Goal: Task Accomplishment & Management: Use online tool/utility

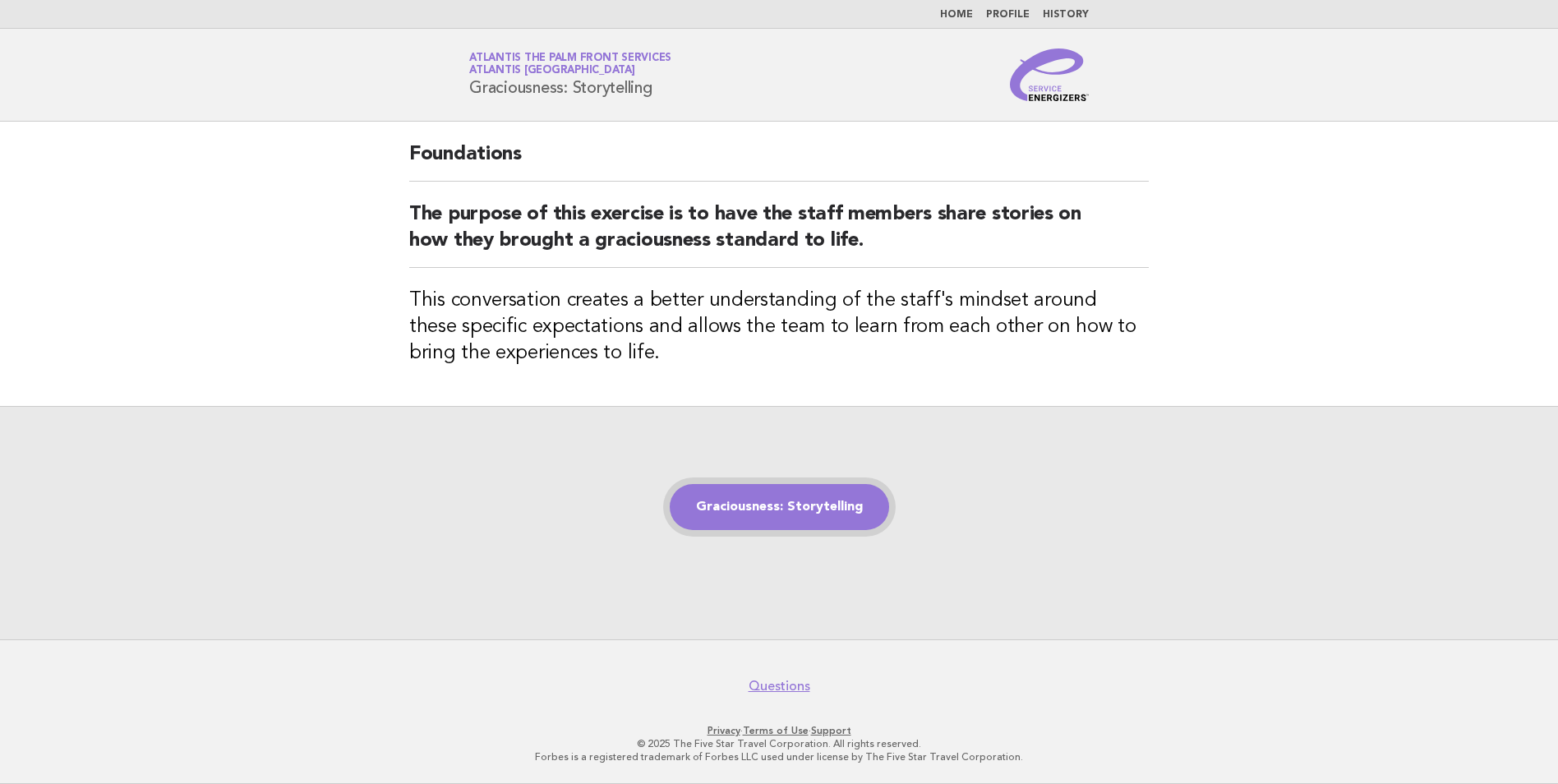
click at [757, 505] on link "Graciousness: Storytelling" at bounding box center [779, 507] width 219 height 46
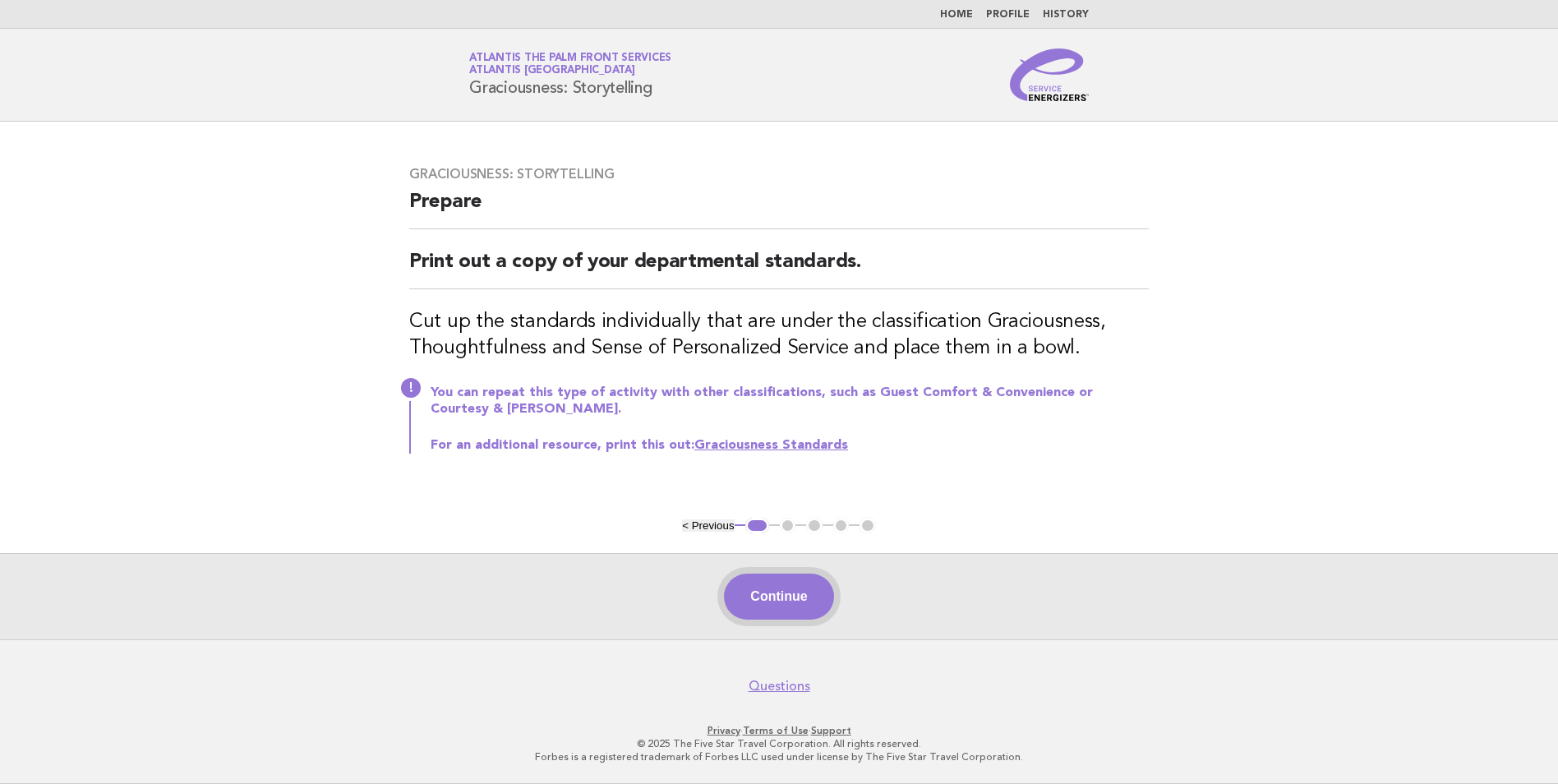
click at [749, 598] on button "Continue" at bounding box center [779, 596] width 110 height 46
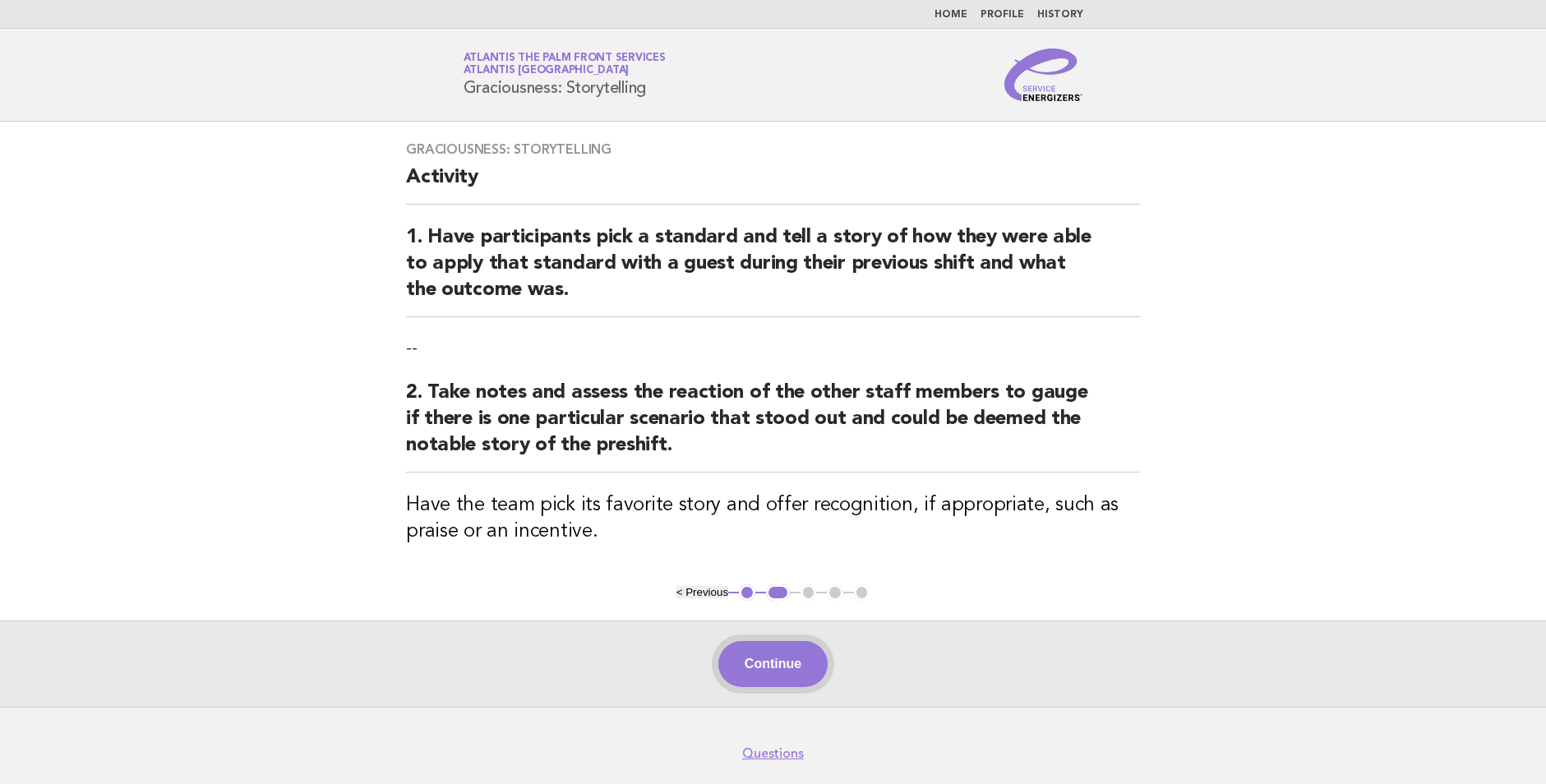
drag, startPoint x: 767, startPoint y: 635, endPoint x: 767, endPoint y: 648, distance: 13.0
click at [767, 640] on div "Continue" at bounding box center [773, 663] width 1546 height 86
click at [768, 651] on button "Continue" at bounding box center [773, 664] width 110 height 46
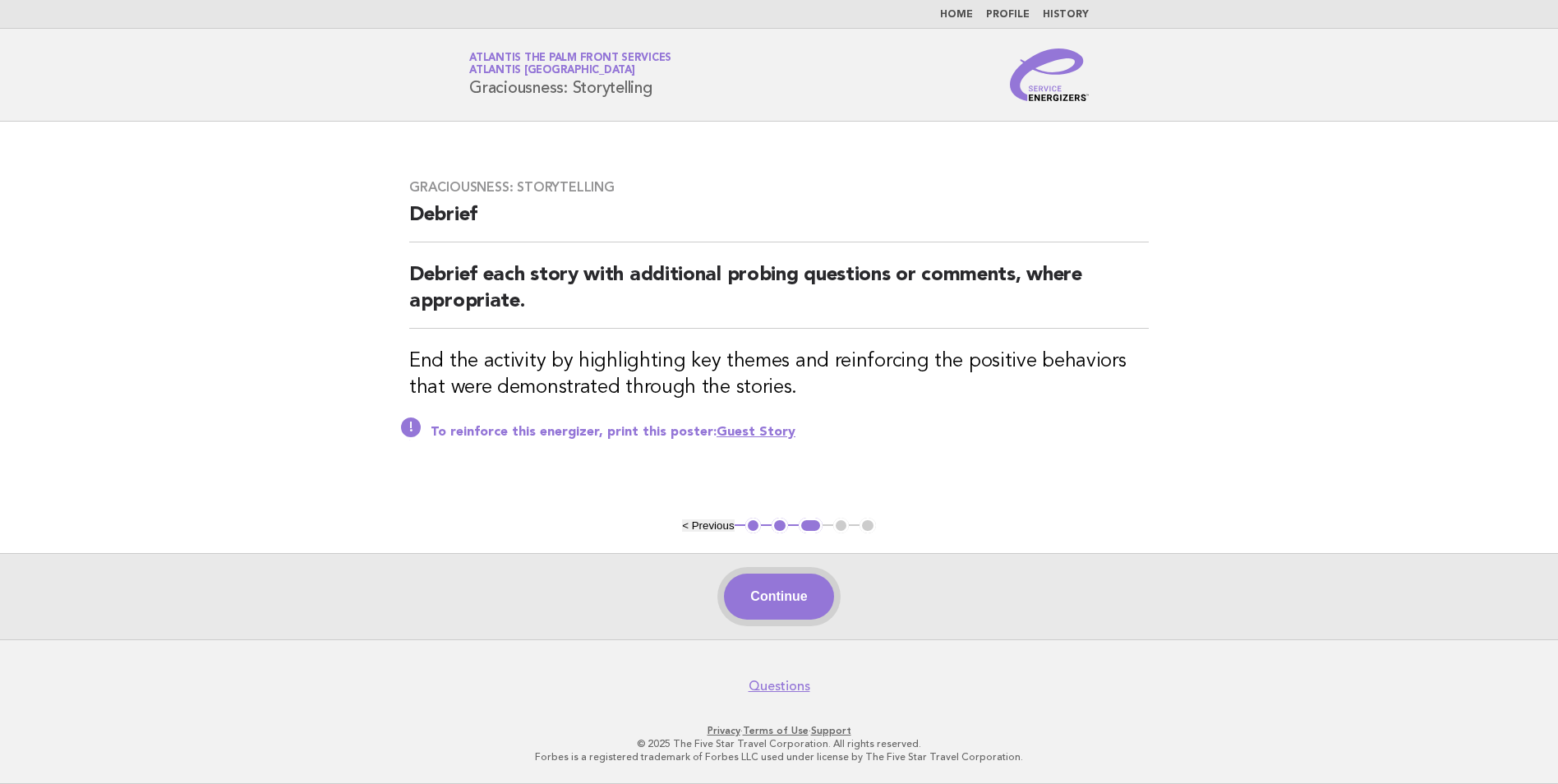
click at [761, 598] on button "Continue" at bounding box center [779, 596] width 110 height 46
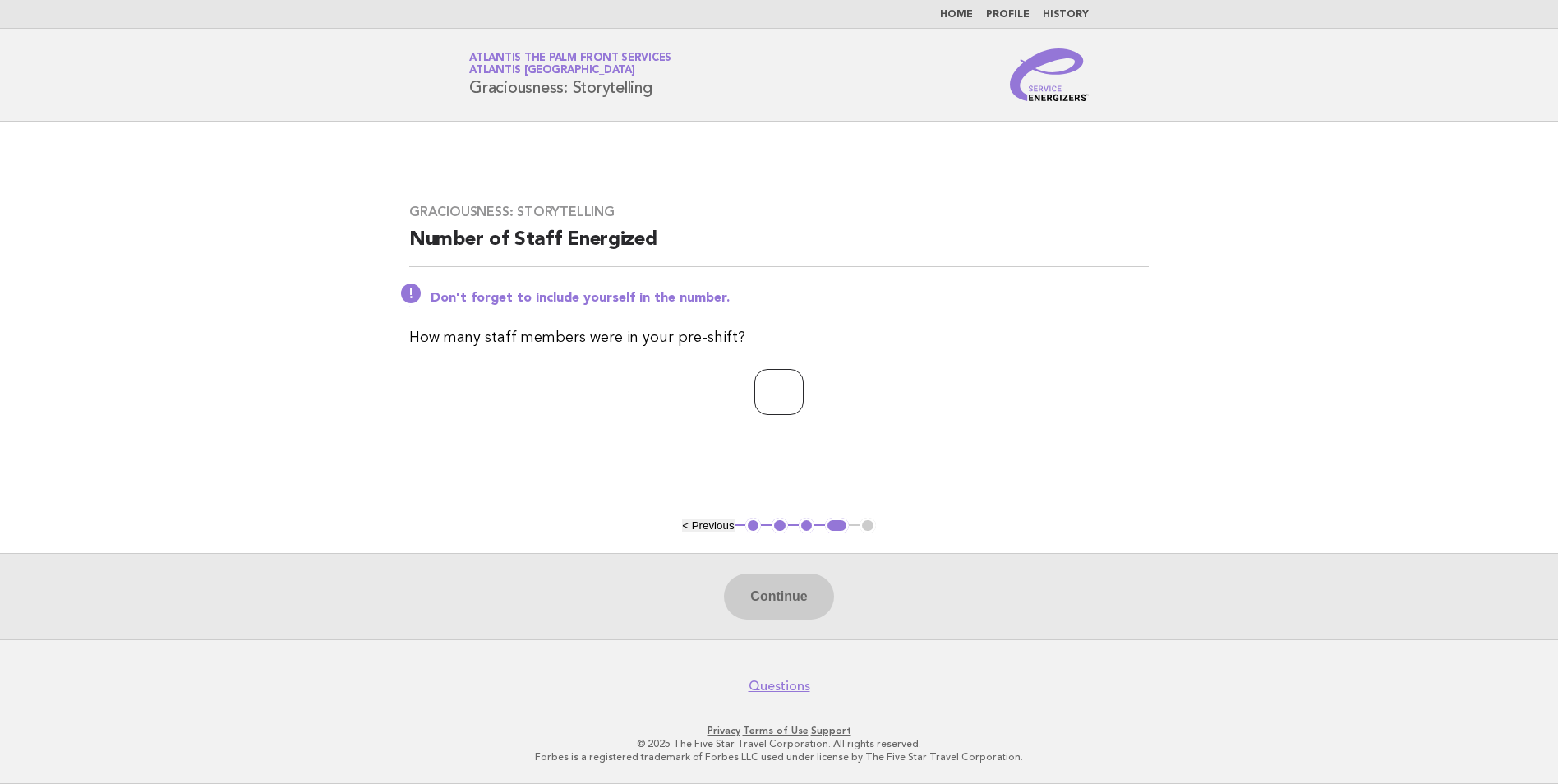
click at [774, 391] on input "number" at bounding box center [779, 392] width 49 height 46
type input "*"
click at [790, 597] on button "Continue" at bounding box center [779, 596] width 110 height 46
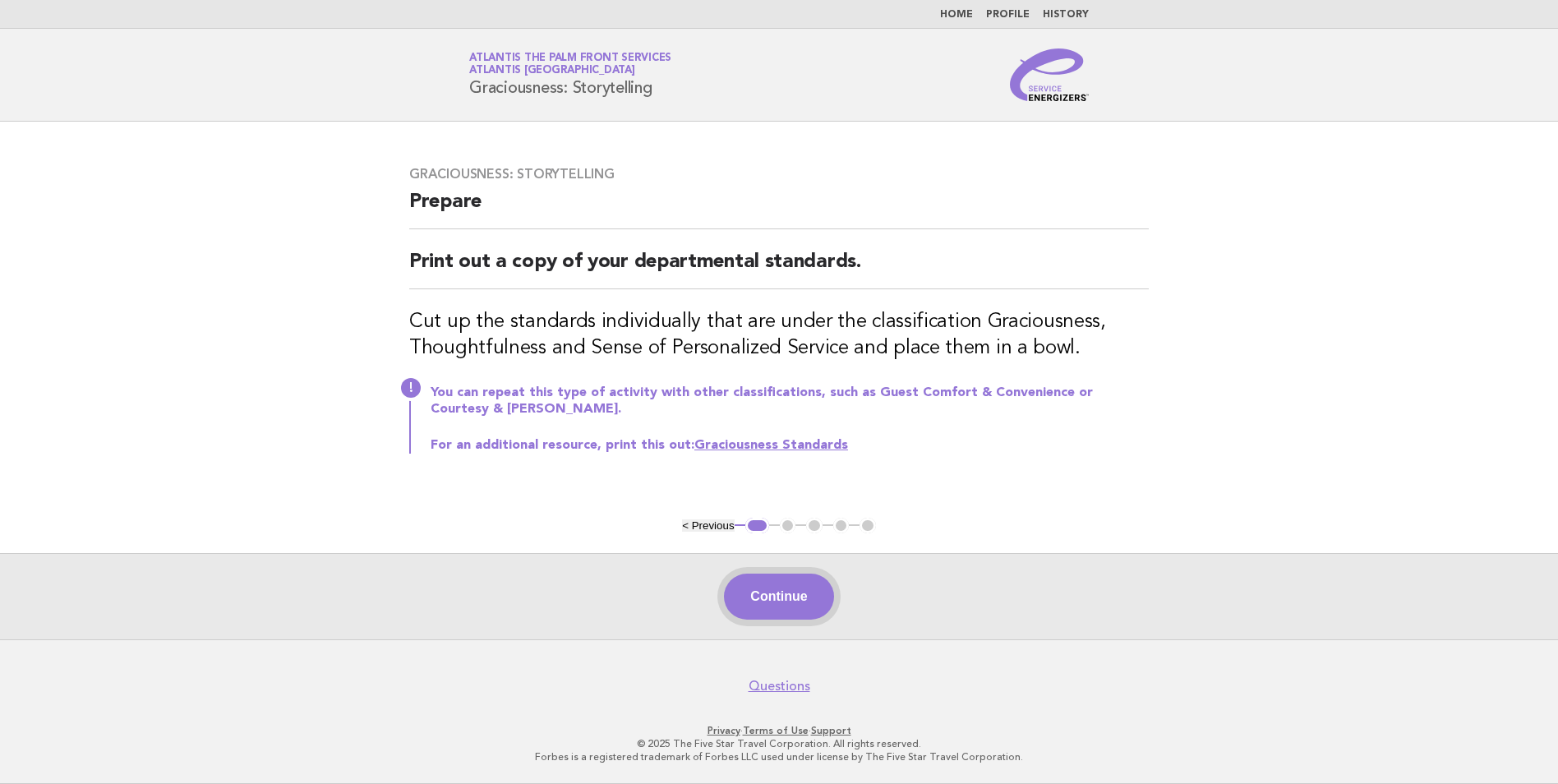
click at [797, 605] on button "Continue" at bounding box center [779, 596] width 110 height 46
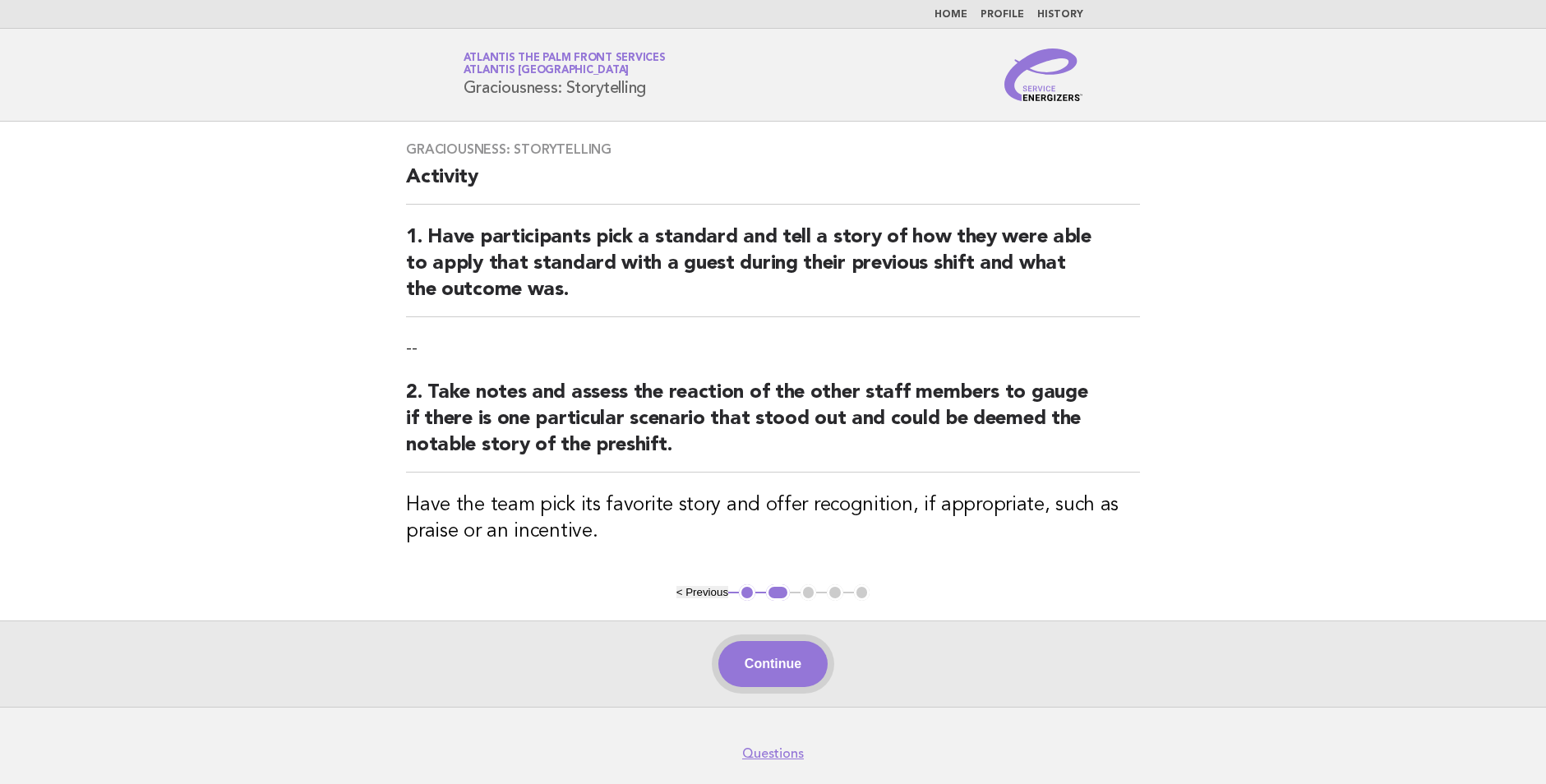
click at [782, 656] on button "Continue" at bounding box center [773, 664] width 110 height 46
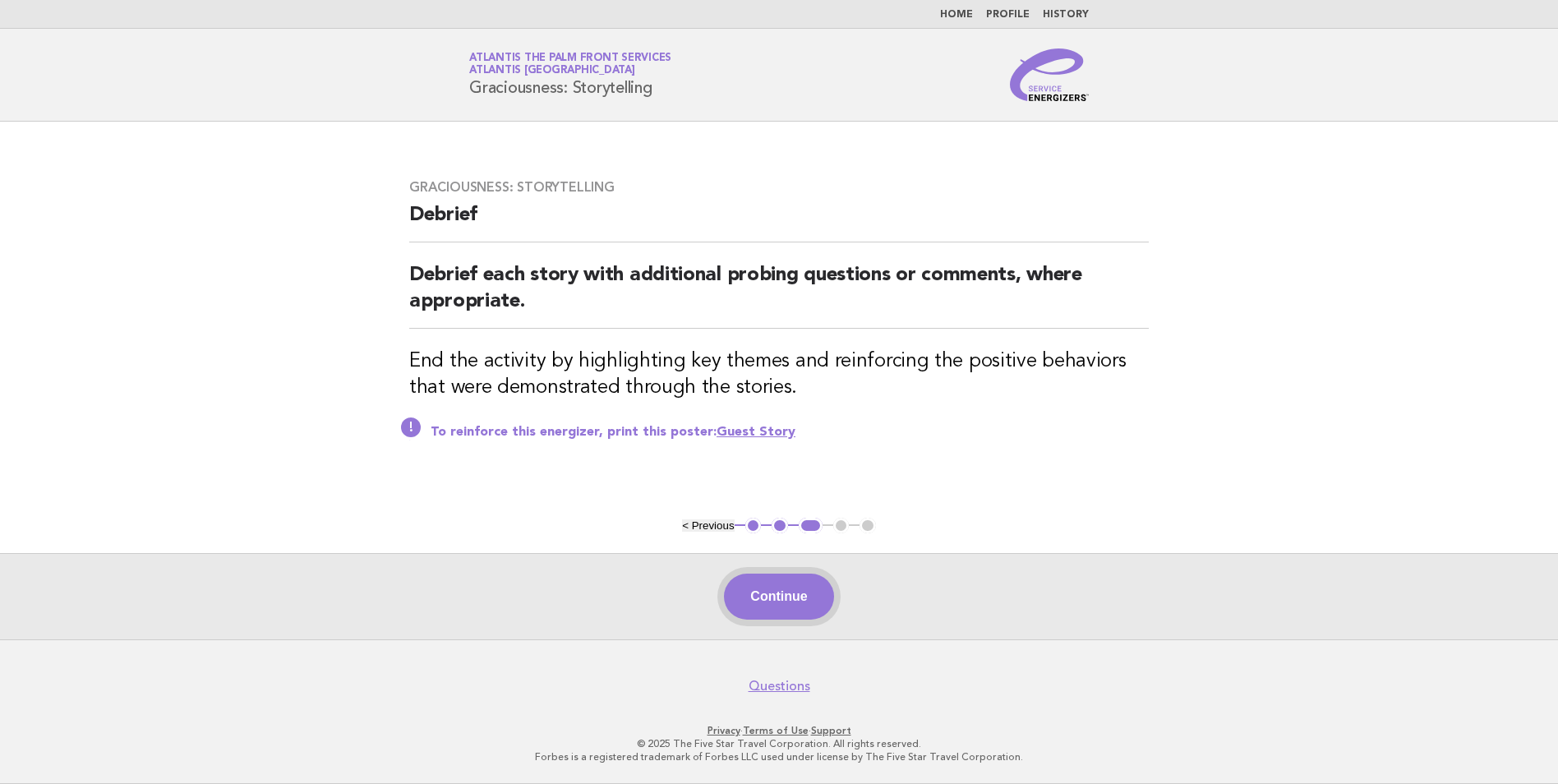
click at [797, 599] on button "Continue" at bounding box center [779, 596] width 110 height 46
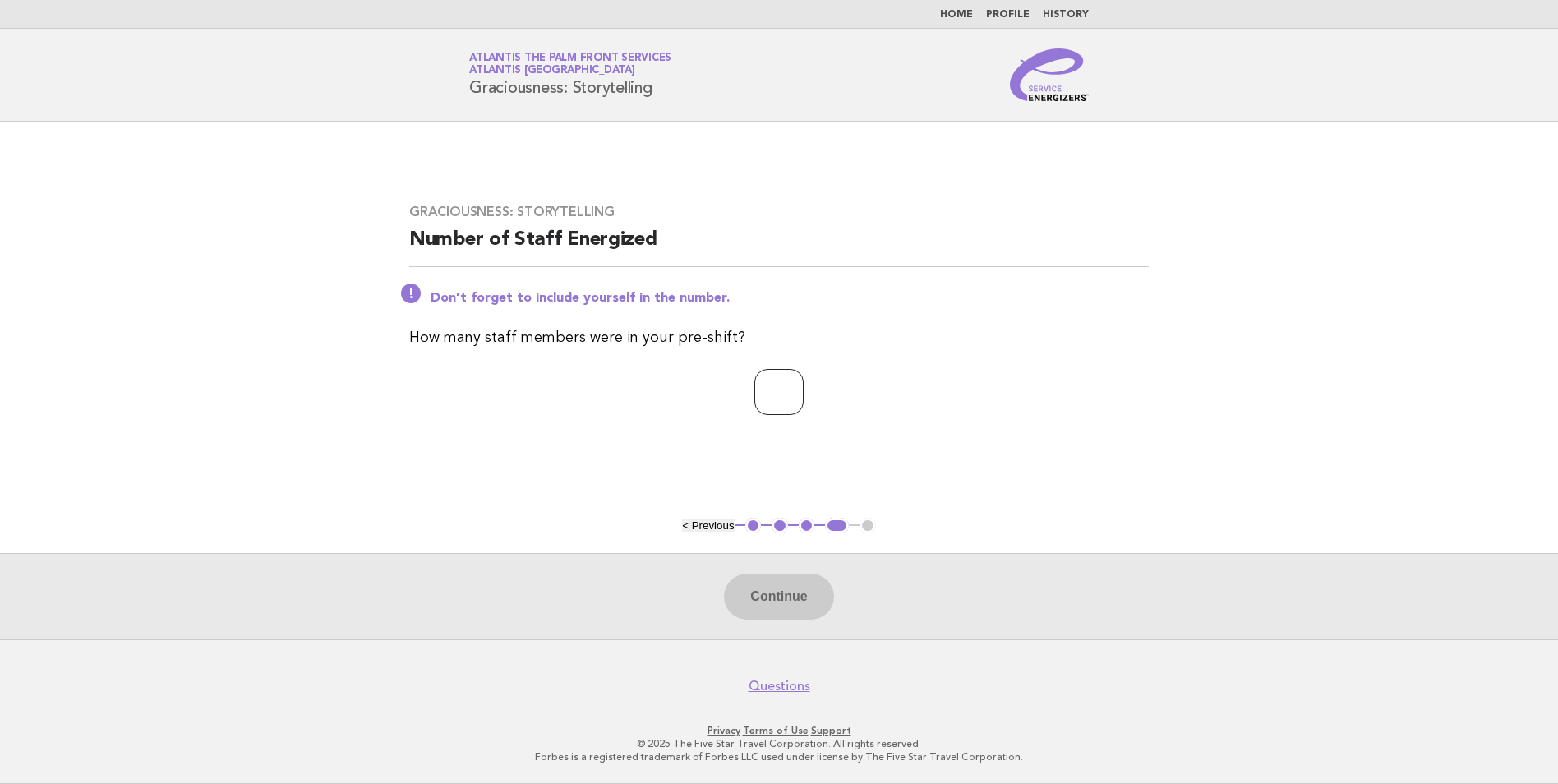
click at [774, 397] on input "number" at bounding box center [779, 392] width 49 height 46
type input "*"
click at [794, 587] on button "Continue" at bounding box center [779, 596] width 110 height 46
